Goal: Information Seeking & Learning: Learn about a topic

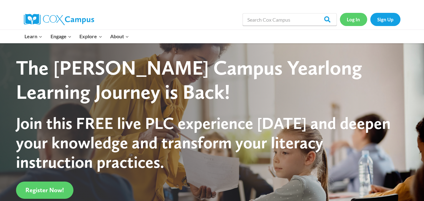
click at [355, 19] on link "Log In" at bounding box center [353, 19] width 27 height 13
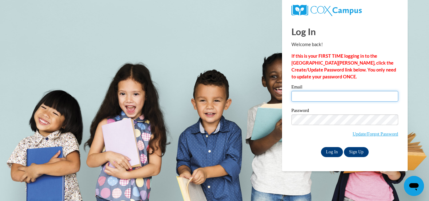
type input "[EMAIL_ADDRESS][DOMAIN_NAME]"
click at [334, 149] on input "Log In" at bounding box center [332, 152] width 22 height 10
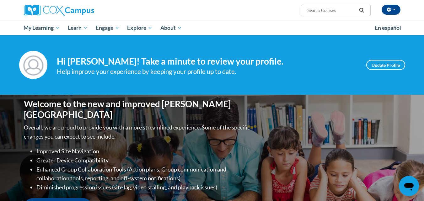
click at [361, 7] on button "Search" at bounding box center [361, 11] width 9 height 8
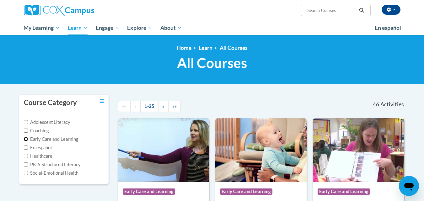
click at [27, 140] on input "Early Care and Learning" at bounding box center [26, 139] width 4 height 4
checkbox input "true"
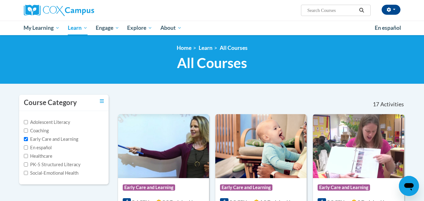
scroll to position [63, 0]
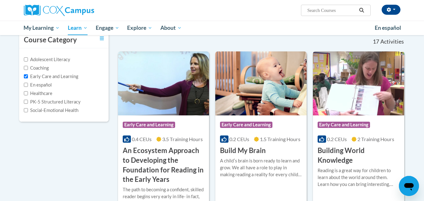
click at [385, 173] on div "Reading is a great way for children to learn about the world around them. Learn…" at bounding box center [359, 177] width 82 height 21
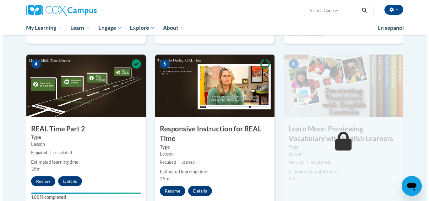
scroll to position [314, 0]
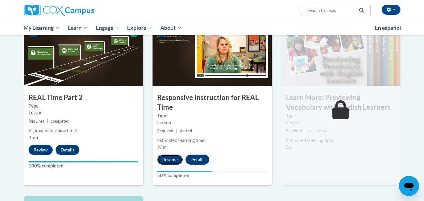
click at [168, 160] on button "Resume" at bounding box center [169, 160] width 25 height 10
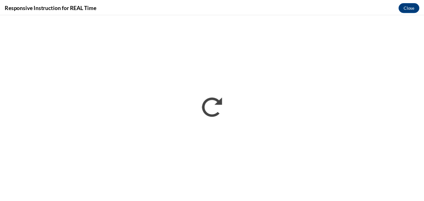
scroll to position [0, 0]
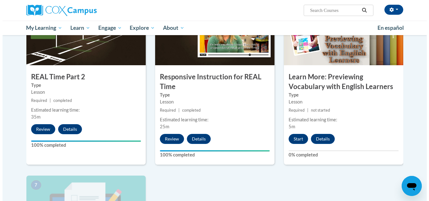
scroll to position [345, 0]
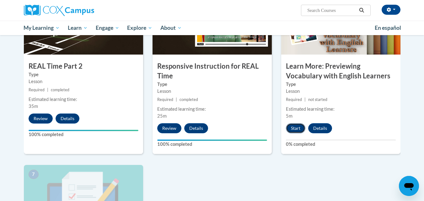
click at [296, 128] on button "Start" at bounding box center [295, 128] width 19 height 10
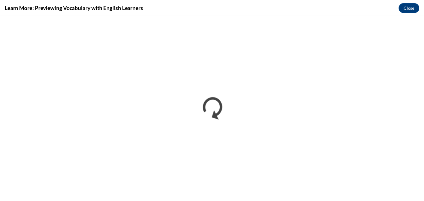
scroll to position [314, 0]
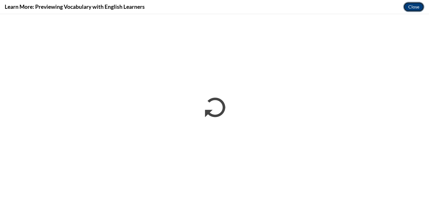
click at [415, 5] on button "Close" at bounding box center [413, 7] width 21 height 10
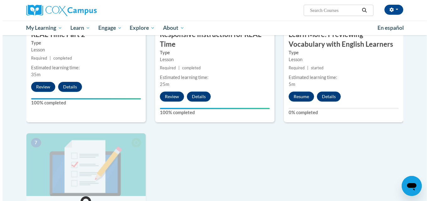
scroll to position [377, 0]
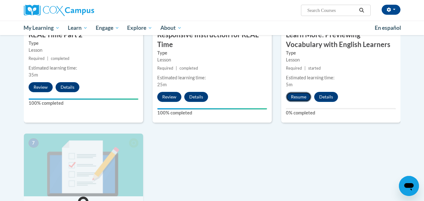
click at [297, 99] on button "Resume" at bounding box center [298, 97] width 25 height 10
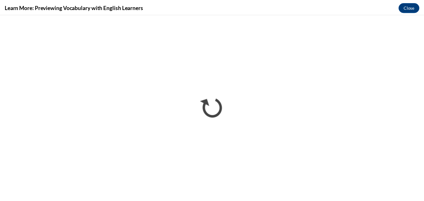
scroll to position [0, 0]
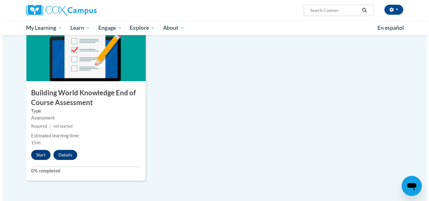
scroll to position [502, 0]
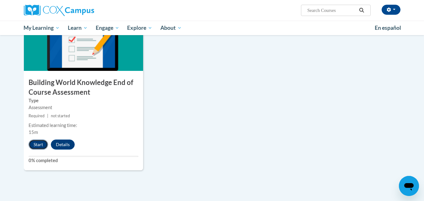
click at [33, 146] on button "Start" at bounding box center [38, 145] width 19 height 10
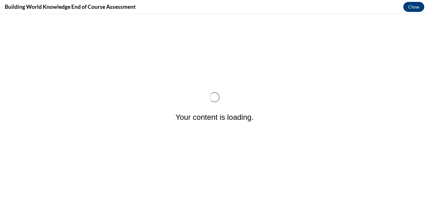
scroll to position [0, 0]
